Goal: Task Accomplishment & Management: Manage account settings

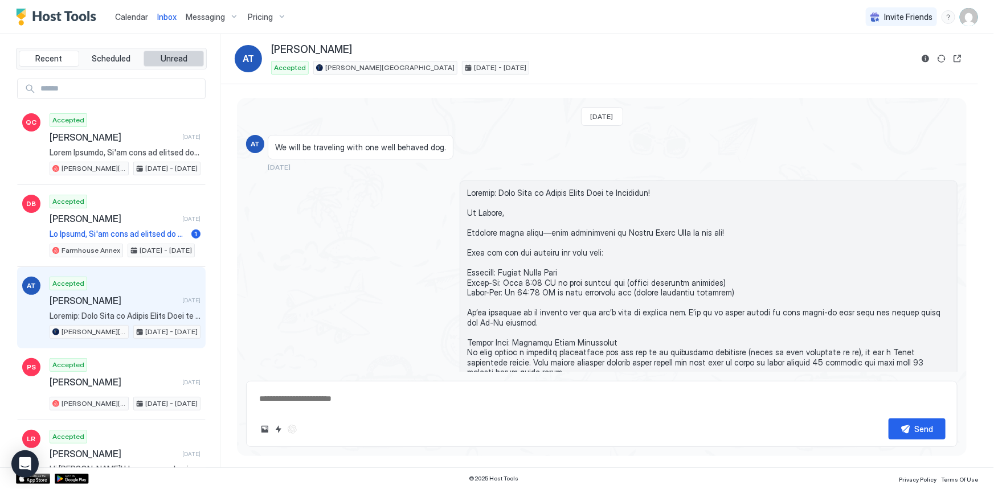
scroll to position [116, 0]
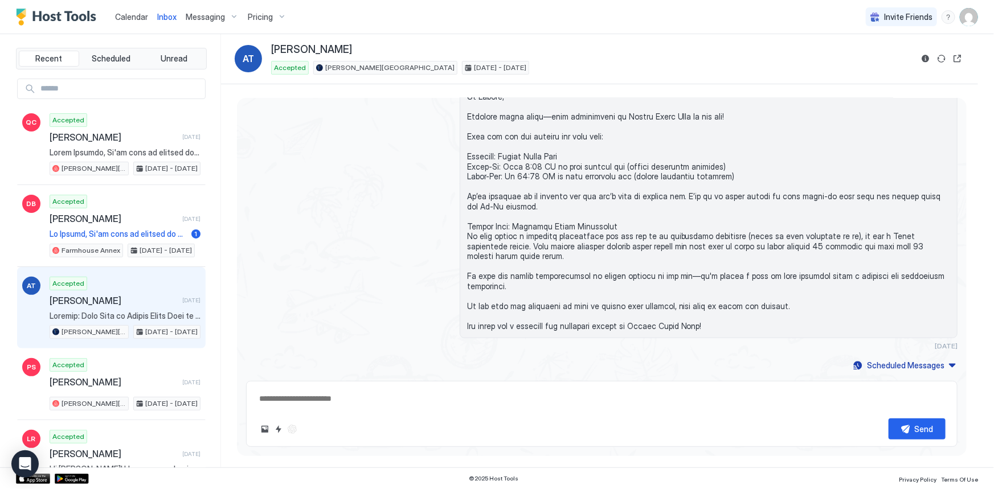
click at [162, 18] on span "Inbox" at bounding box center [166, 17] width 19 height 10
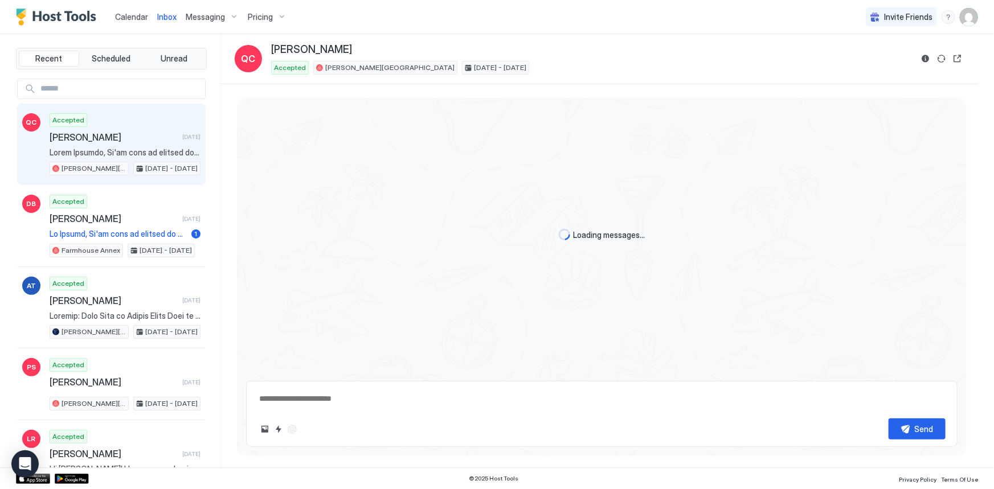
type textarea "*"
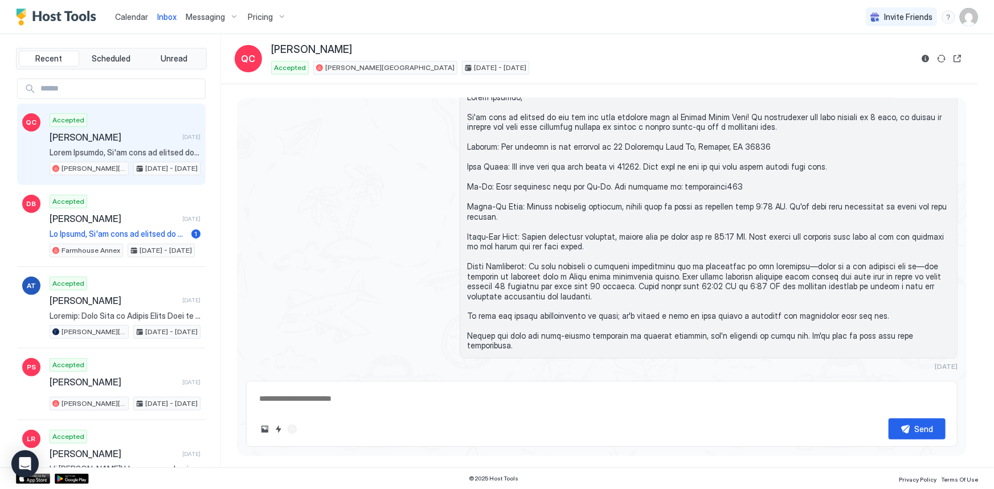
click at [139, 18] on span "Calendar" at bounding box center [131, 17] width 33 height 10
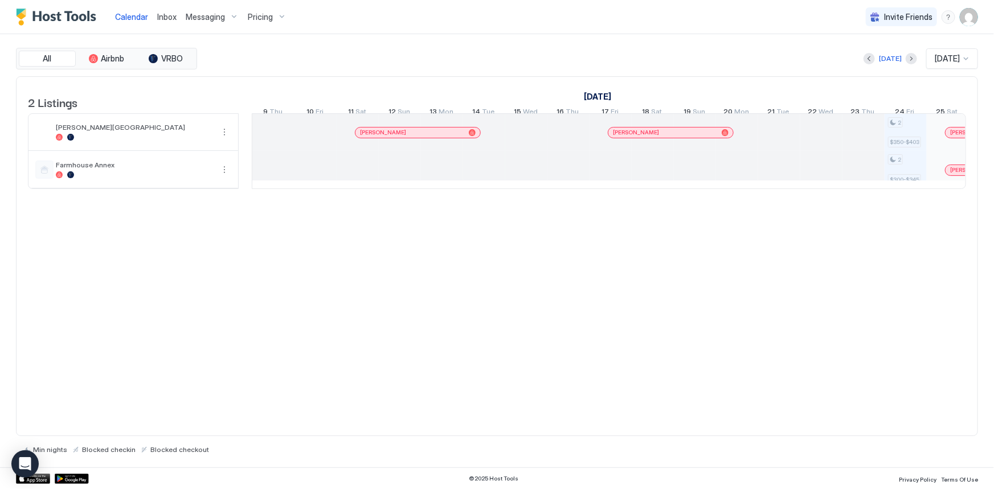
scroll to position [0, 632]
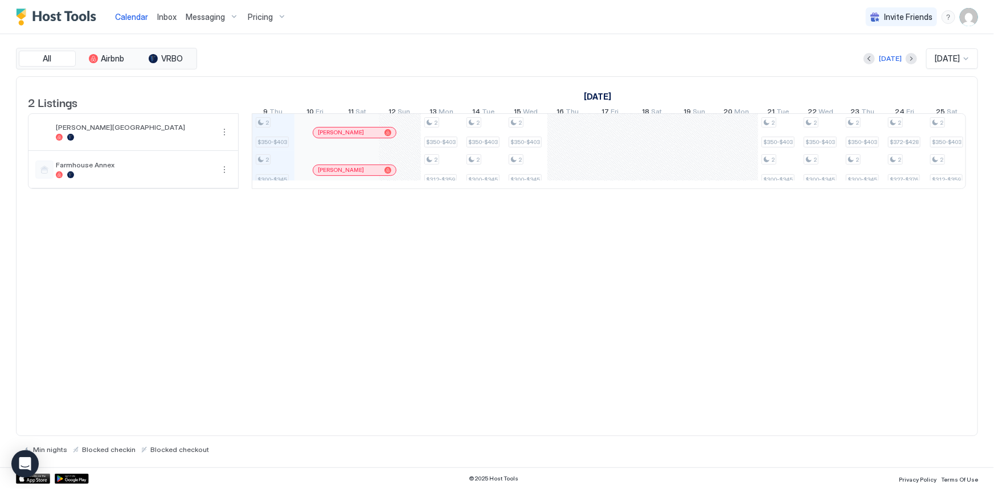
click at [960, 60] on div "[DATE]" at bounding box center [947, 59] width 27 height 10
click at [946, 137] on span "[DATE]" at bounding box center [945, 140] width 23 height 9
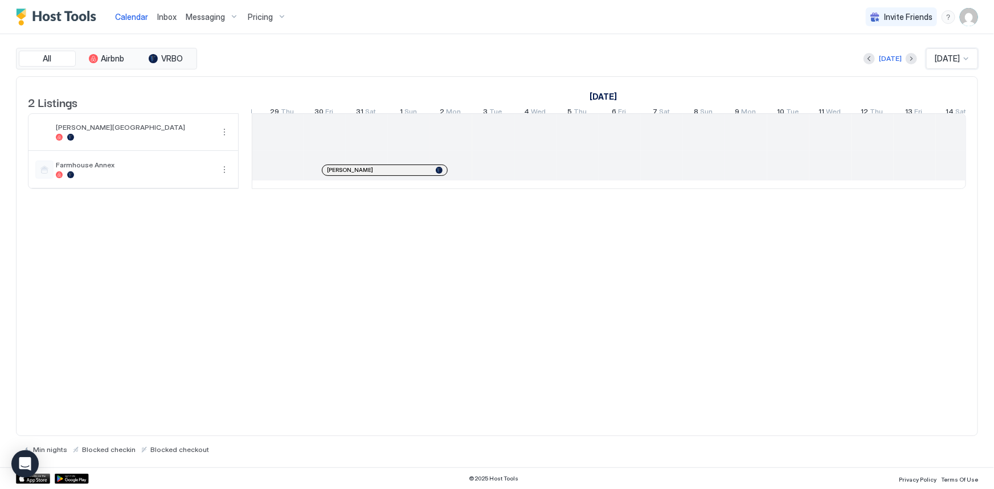
scroll to position [0, 470]
click at [962, 54] on div at bounding box center [965, 58] width 9 height 9
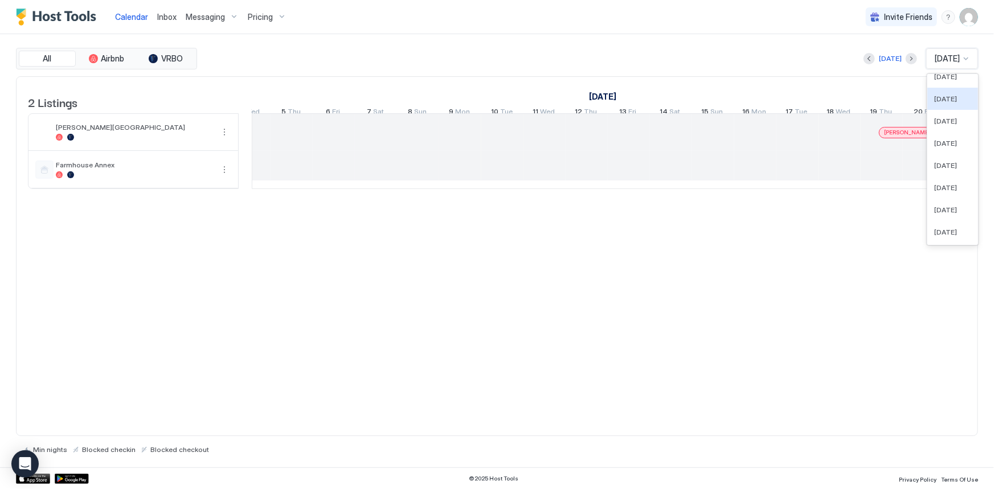
click at [767, 238] on div "2 Listings [DATE] [DATE] [DATE] 17 Sat 18 Sun 19 Mon 20 Tue 21 Wed 22 Thu 23 Fr…" at bounding box center [497, 256] width 962 height 361
click at [973, 60] on div "[DATE]" at bounding box center [952, 58] width 52 height 21
click at [965, 219] on div "[DATE]" at bounding box center [952, 220] width 51 height 22
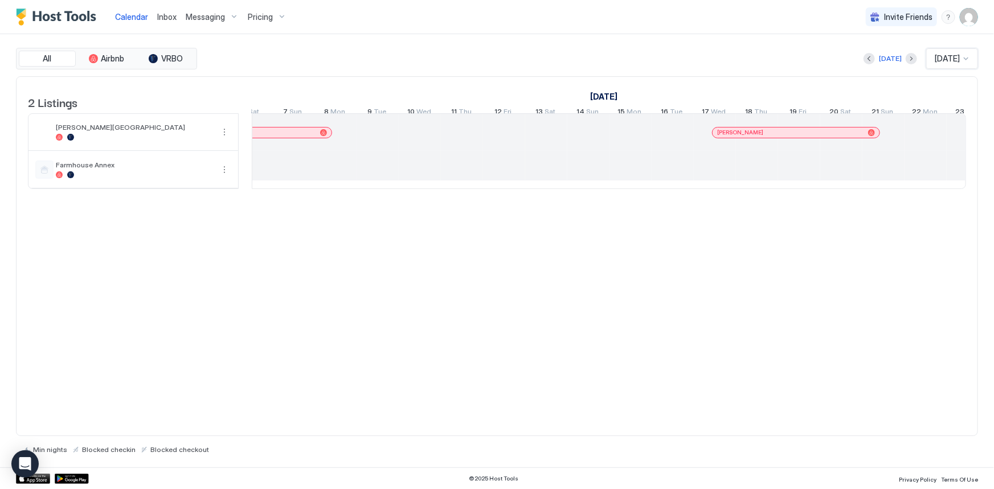
click at [744, 136] on span "[PERSON_NAME]" at bounding box center [740, 132] width 46 height 7
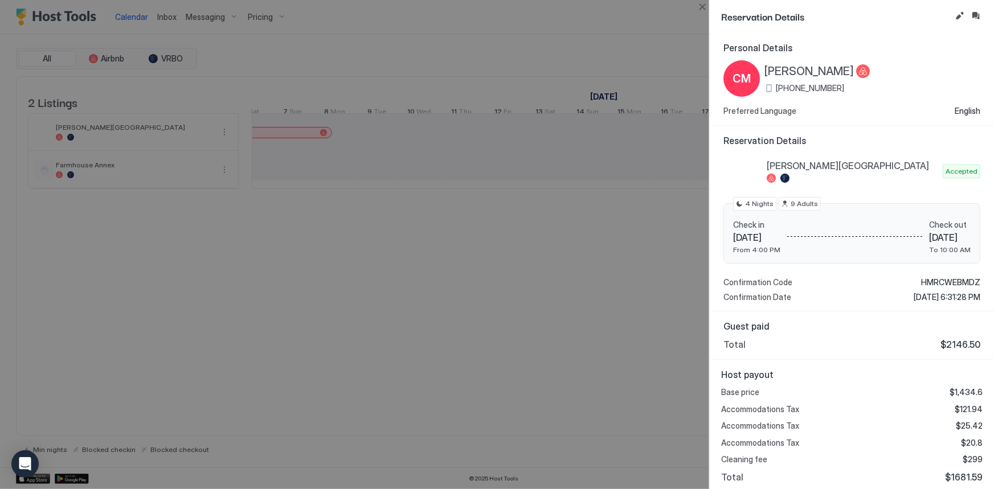
click at [517, 227] on div at bounding box center [497, 244] width 994 height 489
click at [441, 244] on div at bounding box center [497, 244] width 994 height 489
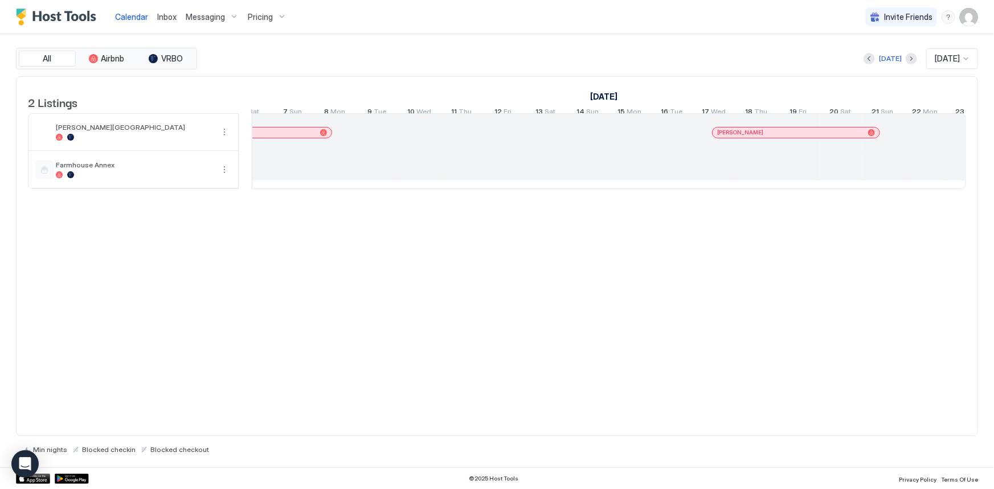
click at [286, 136] on div "[PERSON_NAME]" at bounding box center [221, 132] width 189 height 7
